Goal: Task Accomplishment & Management: Use online tool/utility

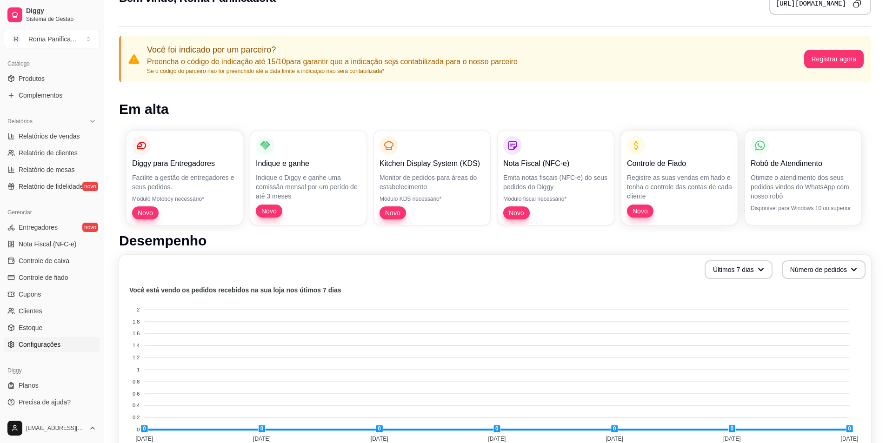
scroll to position [47, 0]
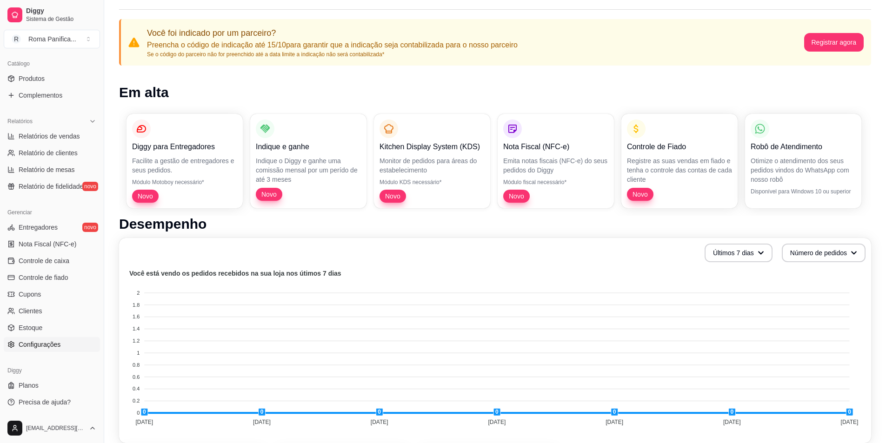
click at [63, 343] on link "Configurações" at bounding box center [52, 344] width 96 height 15
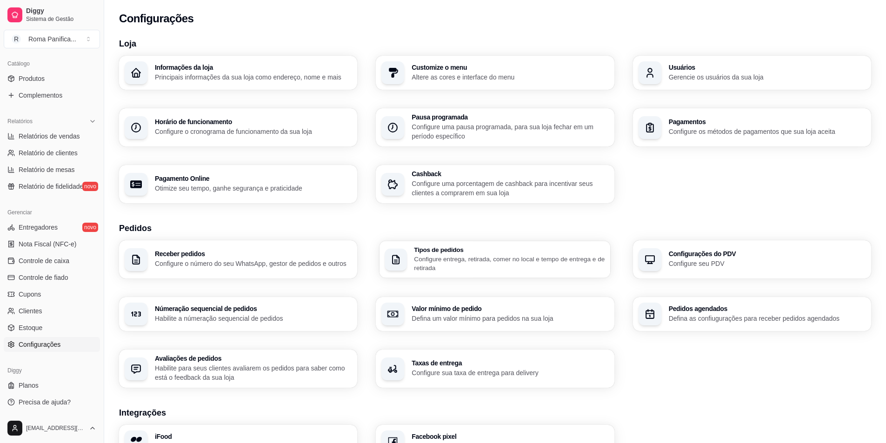
click at [478, 265] on div "Tipos de pedidos Configure entrega, retirada, comer no local e tempo de entrega…" at bounding box center [510, 260] width 191 height 26
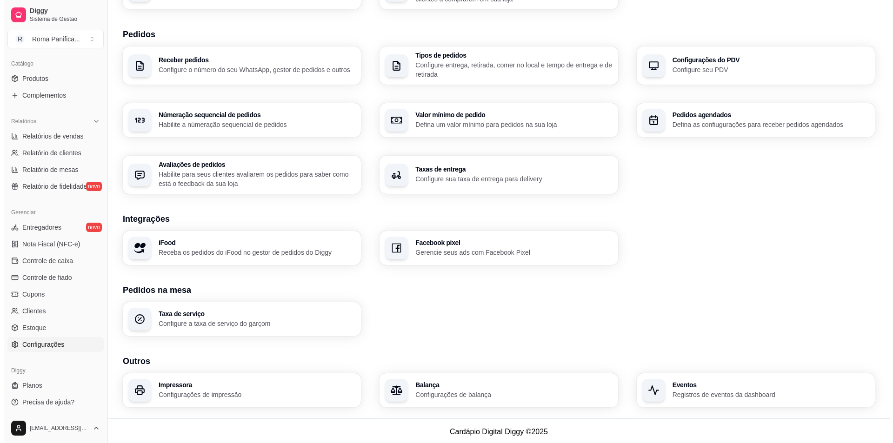
scroll to position [196, 0]
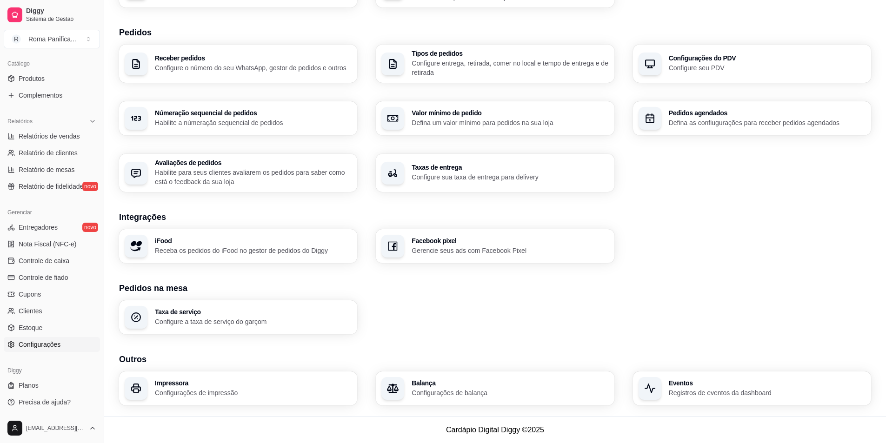
click at [313, 401] on div "Impressora Configurações de impressão" at bounding box center [238, 389] width 238 height 34
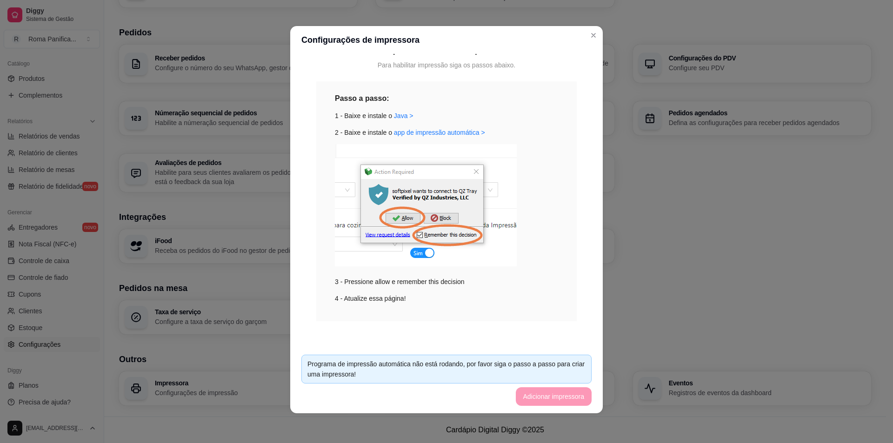
scroll to position [51, 0]
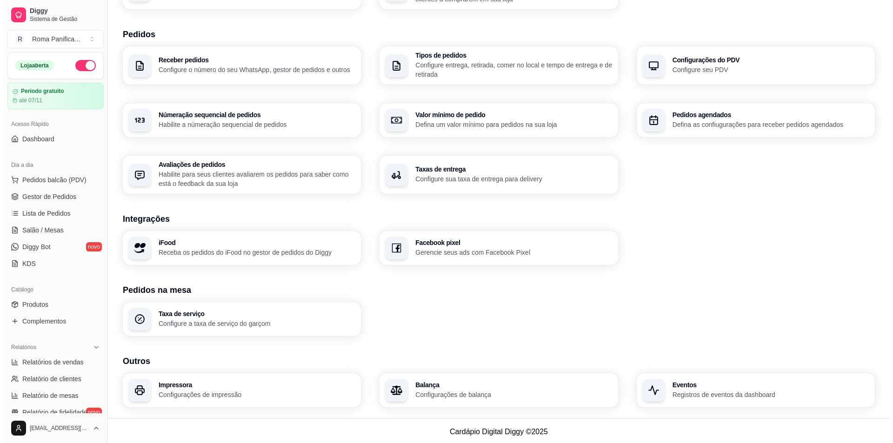
scroll to position [196, 0]
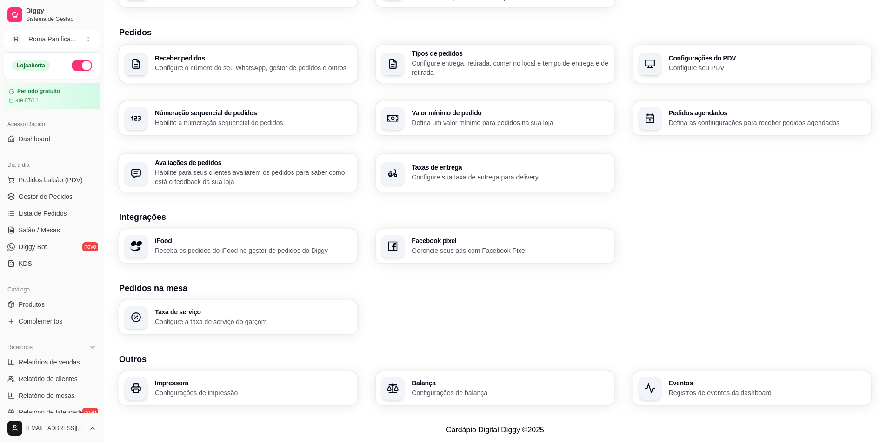
click at [325, 381] on h3 "Impressora" at bounding box center [253, 383] width 197 height 7
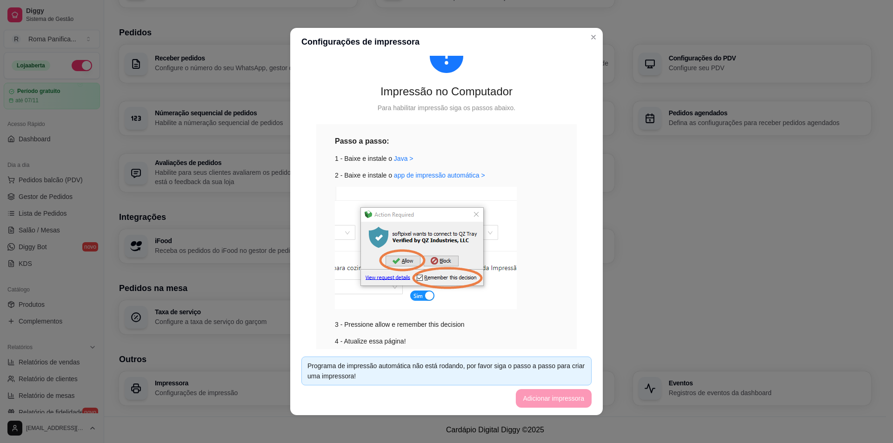
scroll to position [83, 0]
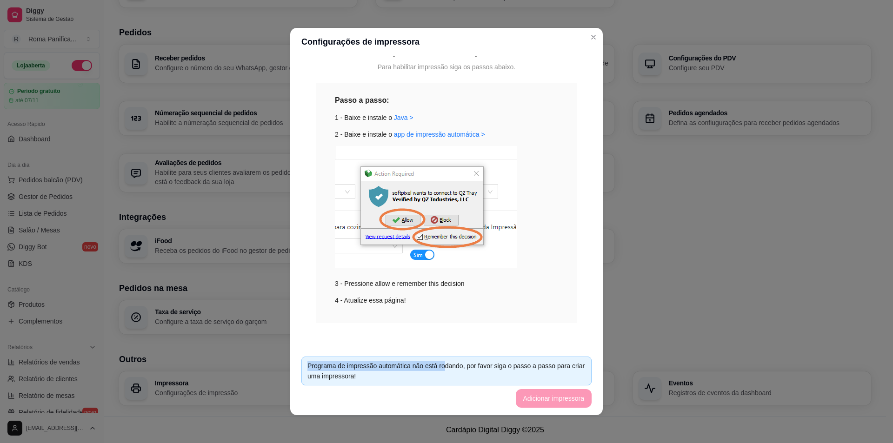
drag, startPoint x: 423, startPoint y: 340, endPoint x: 438, endPoint y: 368, distance: 32.0
click at [438, 368] on section "Configurações de impressora Impressão no Computador Para habilitar impressão si…" at bounding box center [446, 222] width 313 height 388
click at [427, 343] on div "Impressão no Computador Para habilitar impressão siga os passos abaixo. Passo a…" at bounding box center [446, 160] width 290 height 369
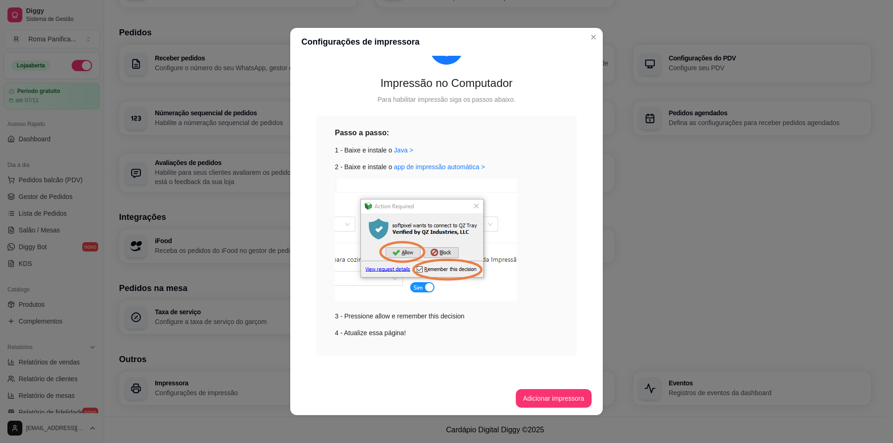
scroll to position [2, 0]
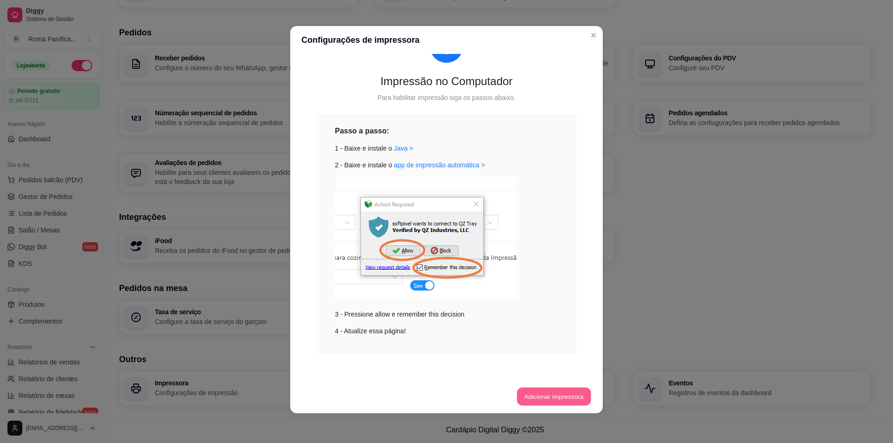
click at [579, 399] on button "Adicionar impressora" at bounding box center [554, 397] width 74 height 18
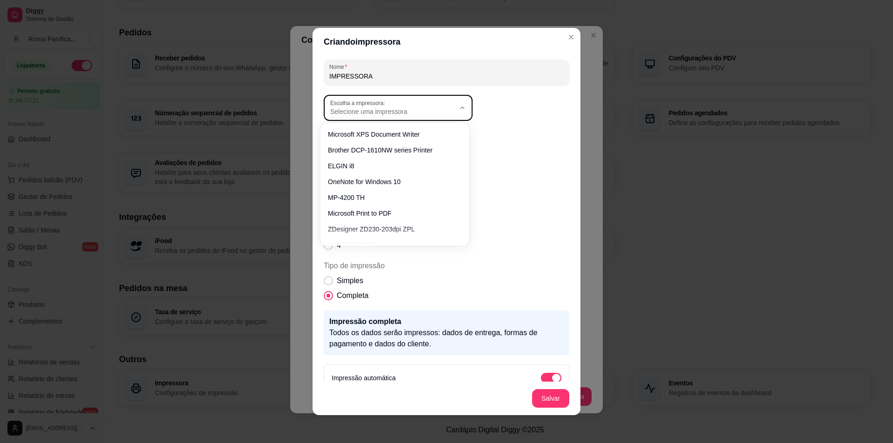
click at [458, 103] on button "Escolha a impressora: Selecione uma impressora" at bounding box center [398, 108] width 149 height 26
click at [498, 101] on div "Escolha a impressora: Microsoft XPS Document Writer Brother DCP-1610NW series P…" at bounding box center [447, 108] width 246 height 26
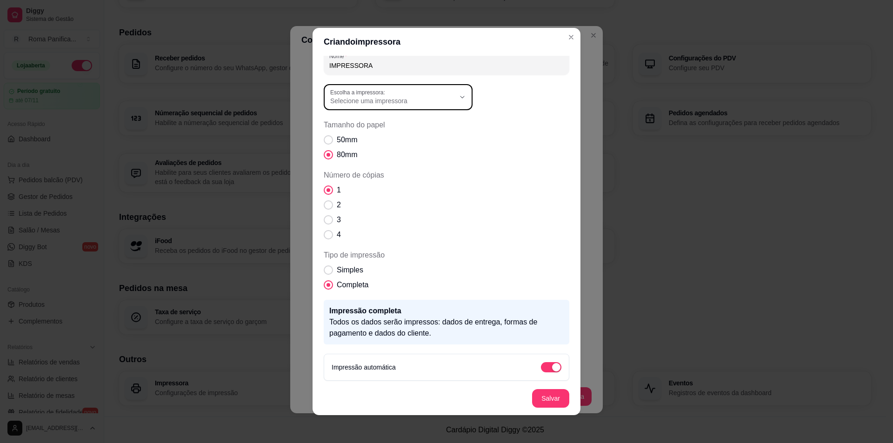
scroll to position [13, 0]
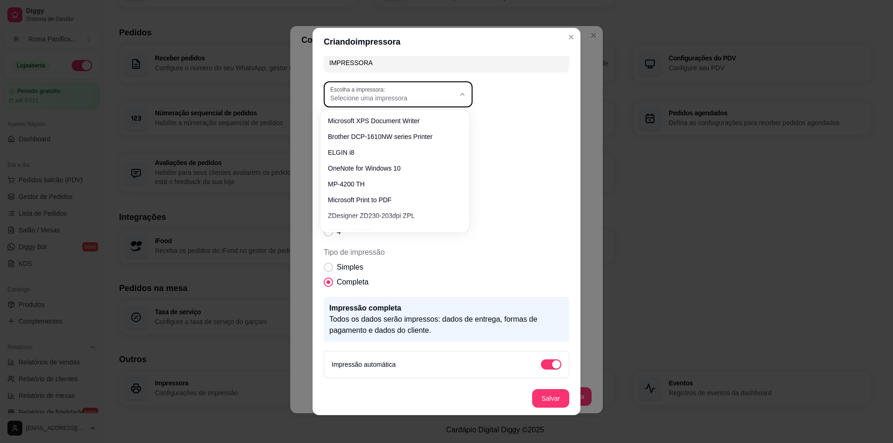
click at [460, 94] on icon "button" at bounding box center [462, 94] width 7 height 7
click at [462, 152] on li "ELGIN i8" at bounding box center [395, 151] width 136 height 14
type input "ELGIN i8"
select select "ELGIN i8"
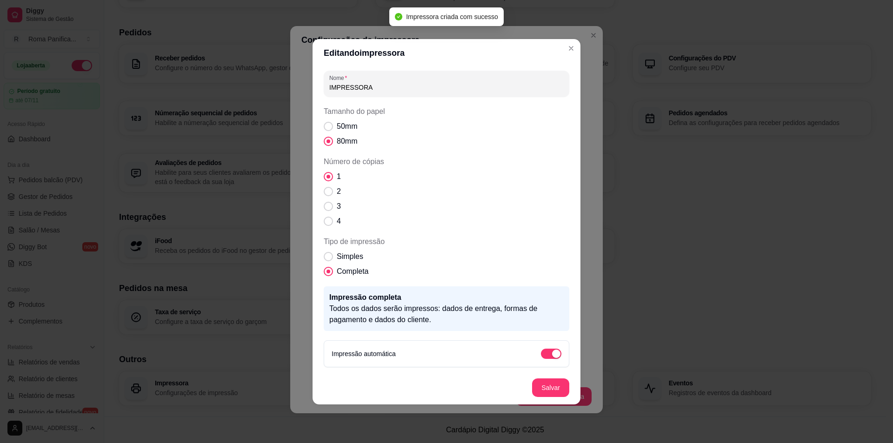
scroll to position [0, 0]
click at [467, 84] on input "IMPRESSORA" at bounding box center [446, 87] width 234 height 9
type input "IMPRESSORA DIGGY"
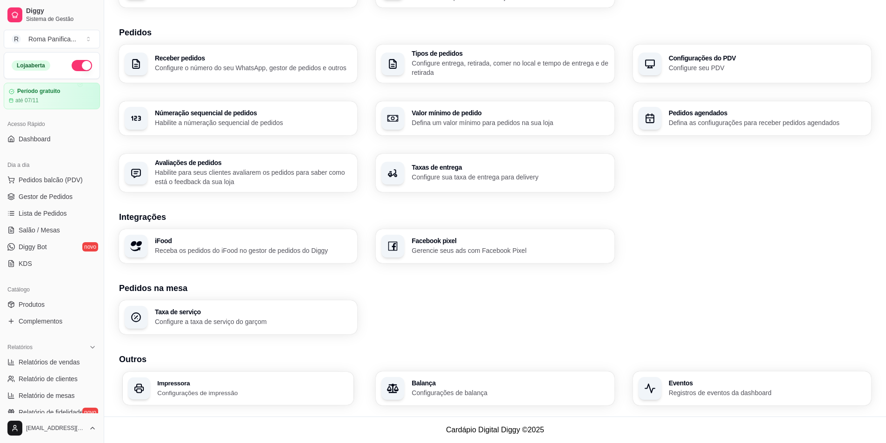
click at [294, 376] on div "Impressora Configurações de impressão" at bounding box center [238, 388] width 231 height 33
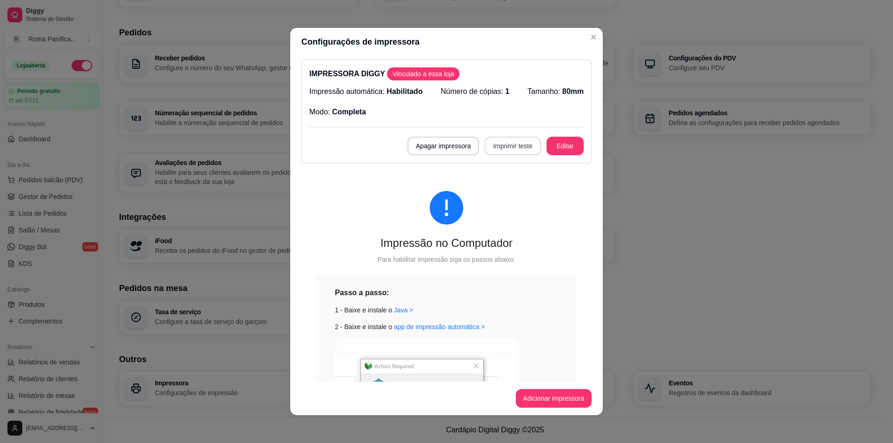
click at [498, 151] on button "Imprimir teste" at bounding box center [513, 146] width 56 height 19
